Goal: Find specific page/section: Find specific page/section

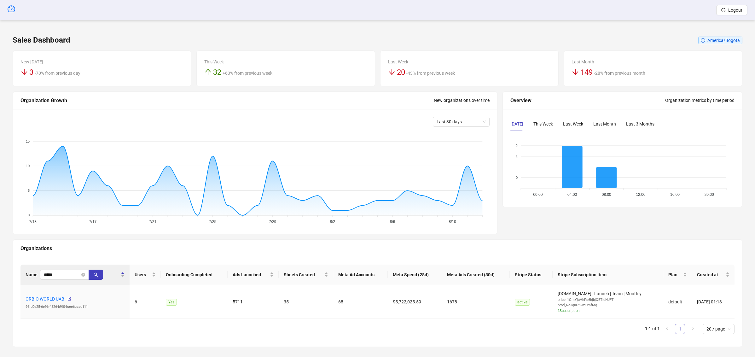
scroll to position [5, 0]
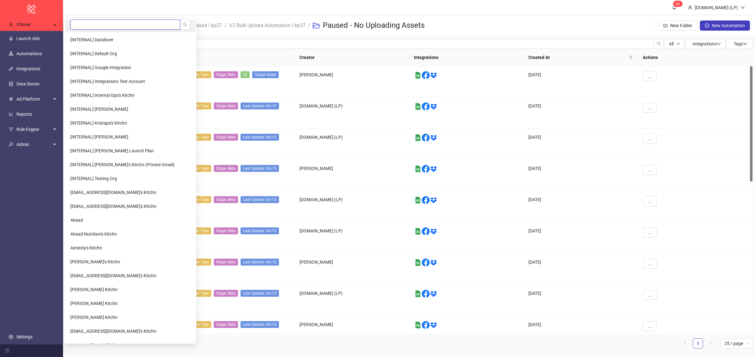
click at [73, 23] on input "search" at bounding box center [125, 25] width 110 height 10
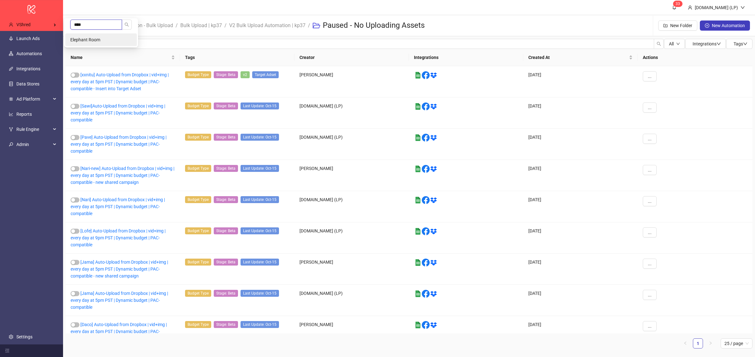
type input "****"
click at [93, 40] on span "Elephant Room" at bounding box center [85, 39] width 30 height 5
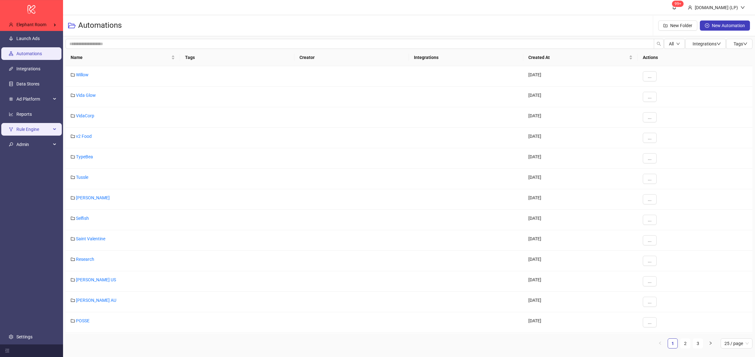
click at [29, 128] on span "Rule Engine" at bounding box center [33, 129] width 35 height 13
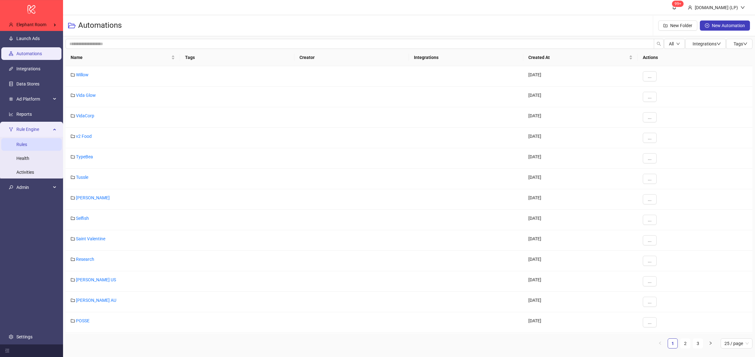
click at [27, 147] on link "Rules" at bounding box center [21, 144] width 11 height 5
